Goal: Book appointment/travel/reservation

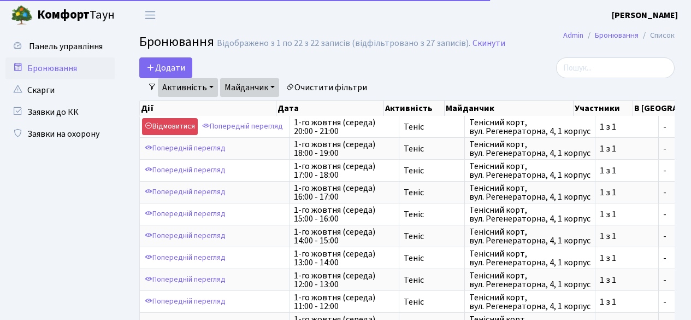
select select "25"
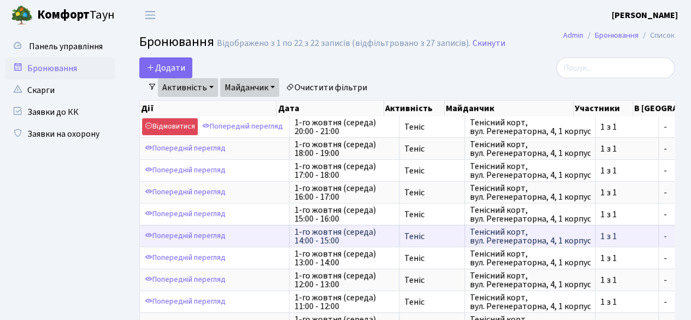
scroll to position [2, 0]
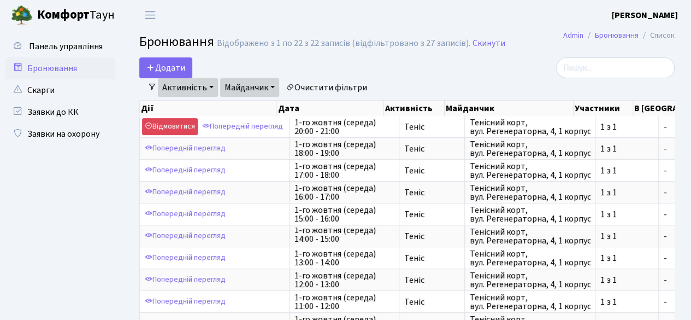
click at [49, 64] on link "Бронювання" at bounding box center [59, 68] width 109 height 22
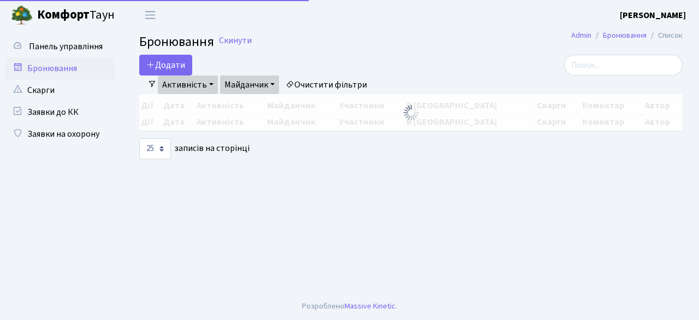
select select "25"
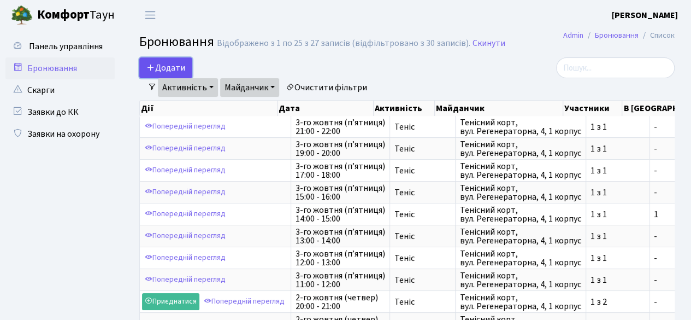
click at [176, 67] on button "Додати" at bounding box center [165, 67] width 53 height 21
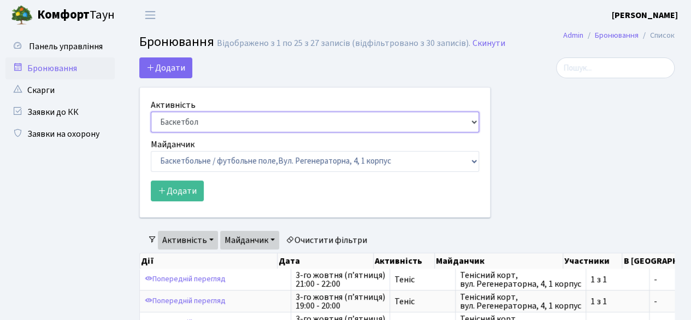
click at [476, 119] on select "Баскетбол Волейбол Йога Катання на роликах Настільний теніс Теніс Футбол Фітнес" at bounding box center [315, 121] width 328 height 21
select select "1"
click at [151, 111] on select "Баскетбол Волейбол Йога Катання на роликах Настільний теніс Теніс Футбол Фітнес" at bounding box center [315, 121] width 328 height 21
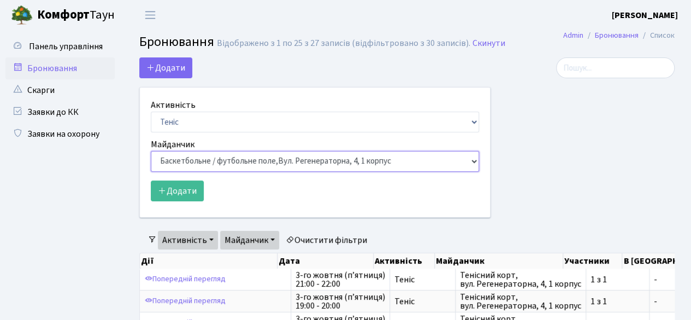
click at [473, 161] on select "Баскетбольне / футбольне поле, Вул. Регенераторна, 4, 1 корпус Баскетбольне пол…" at bounding box center [315, 161] width 328 height 21
select select "1"
click at [151, 151] on select "Баскетбольне / футбольне поле, Вул. Регенераторна, 4, 1 корпус Баскетбольне пол…" at bounding box center [315, 161] width 328 height 21
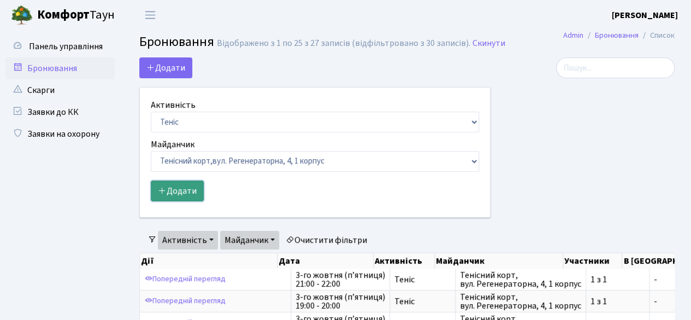
click at [180, 188] on button "Додати" at bounding box center [177, 190] width 53 height 21
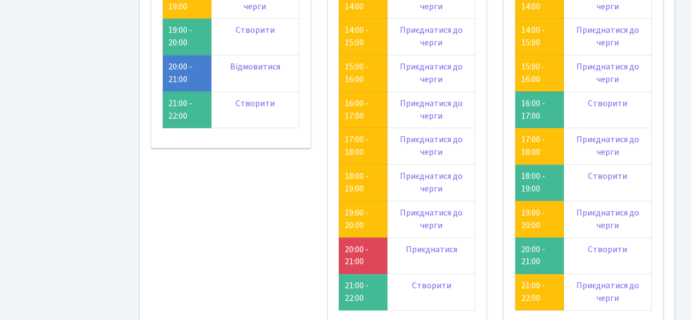
scroll to position [328, 0]
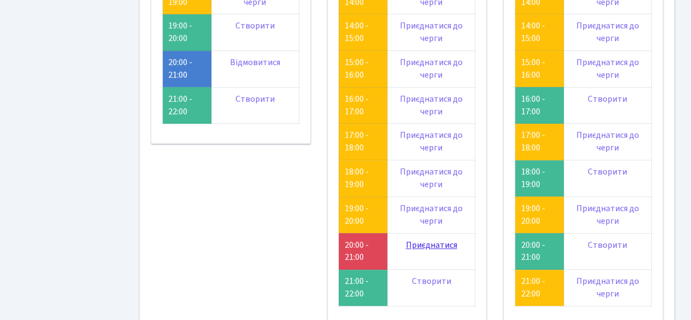
click at [425, 240] on link "Приєднатися" at bounding box center [430, 245] width 51 height 12
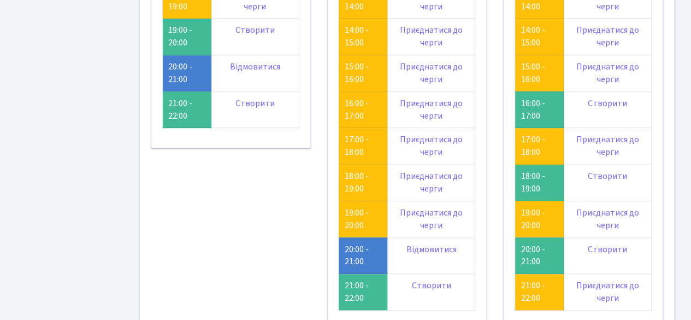
scroll to position [437, 0]
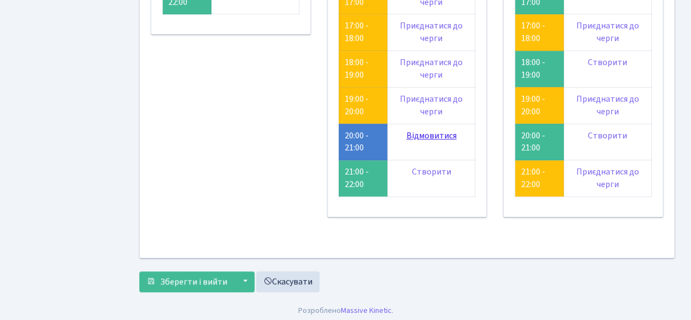
click at [428, 131] on link "Відмовитися" at bounding box center [431, 135] width 50 height 12
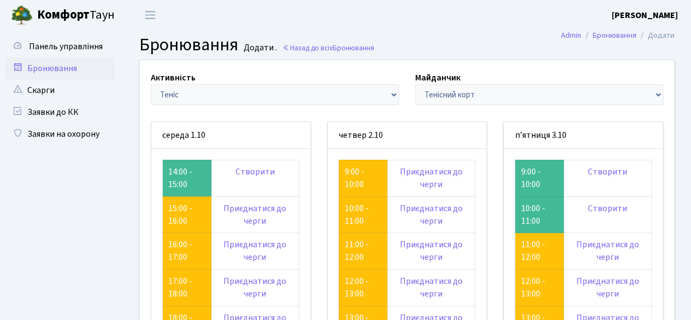
click at [43, 68] on link "Бронювання" at bounding box center [59, 68] width 109 height 22
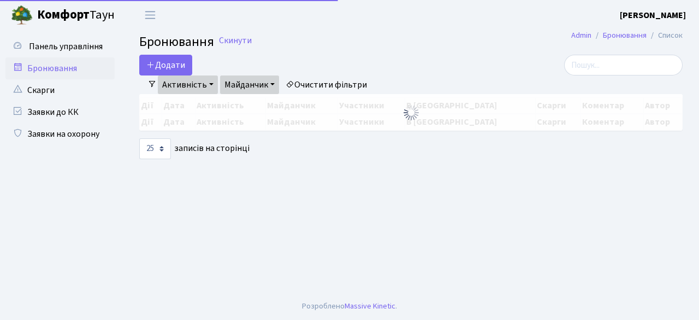
select select "25"
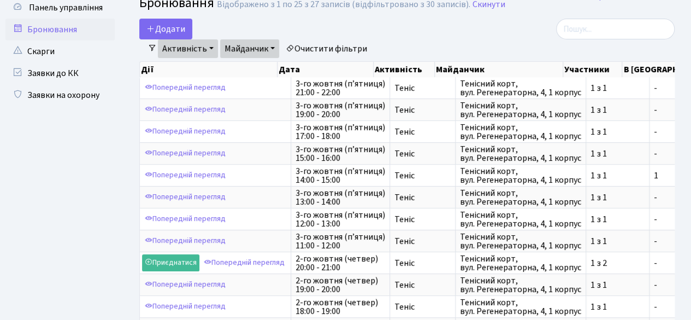
scroll to position [55, 0]
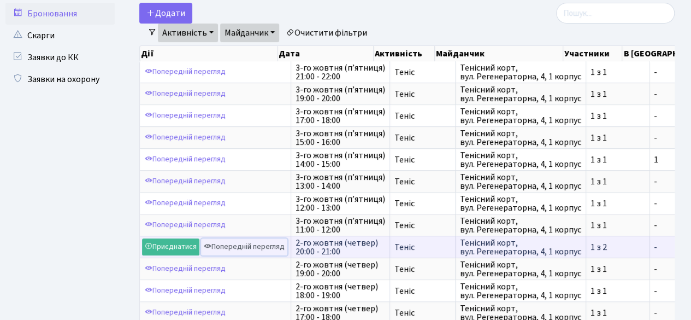
click at [246, 245] on link "Попередній перегляд" at bounding box center [244, 246] width 86 height 17
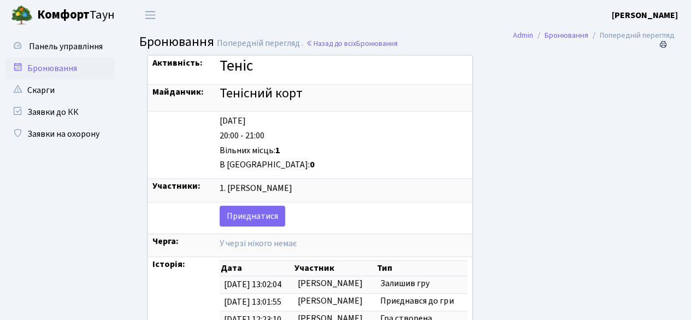
click at [43, 62] on link "Бронювання" at bounding box center [59, 68] width 109 height 22
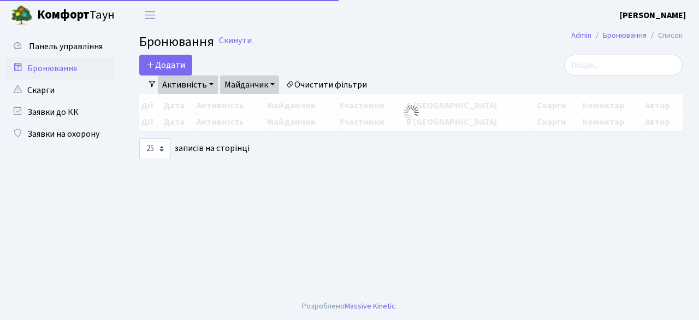
select select "25"
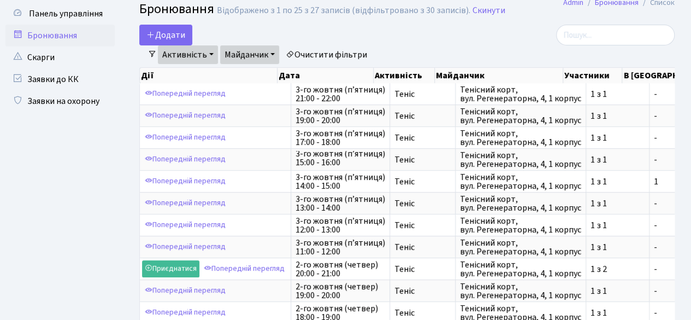
scroll to position [28, 0]
